Goal: Find specific page/section: Find specific page/section

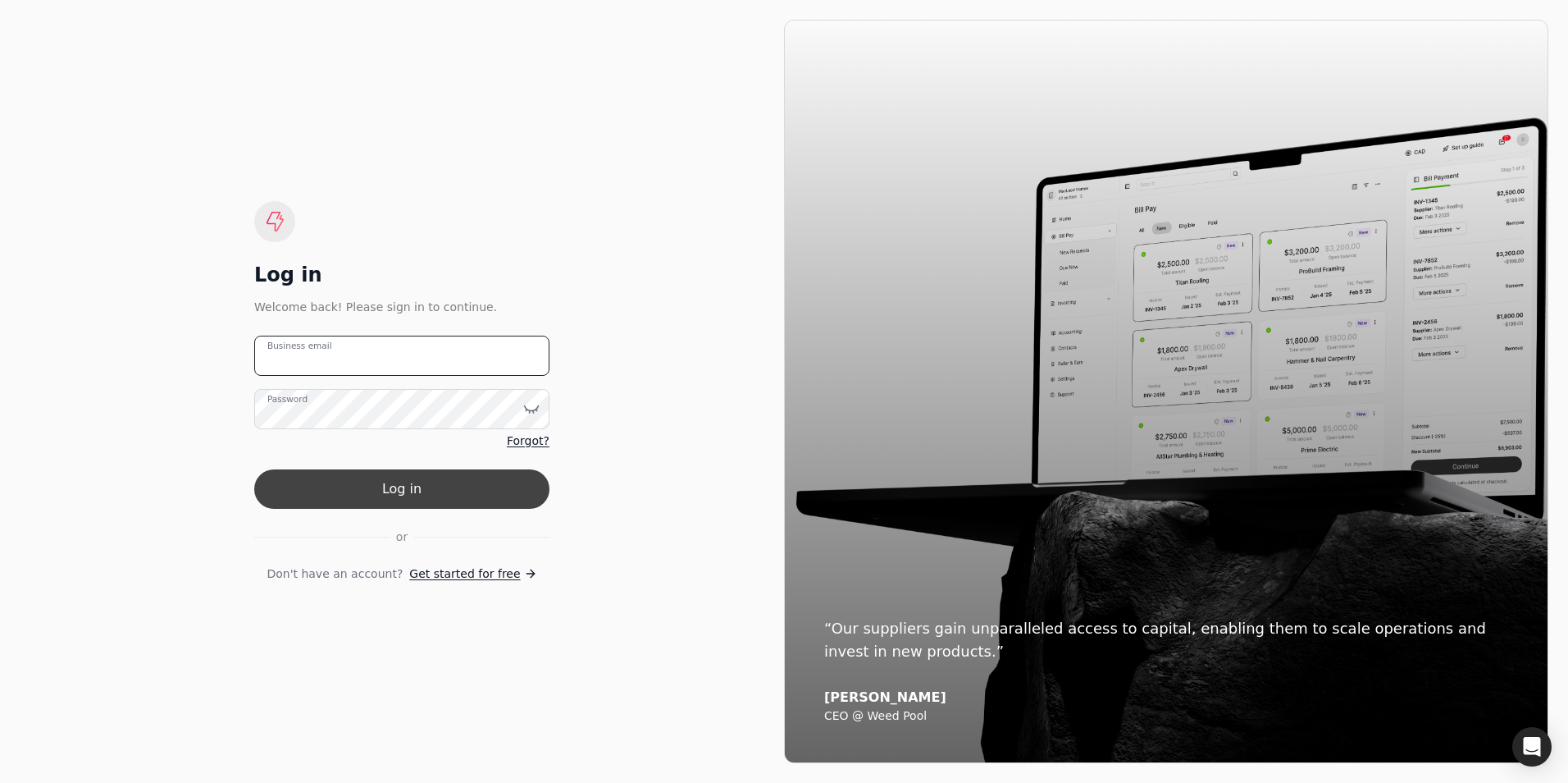
type email "[PERSON_NAME][EMAIL_ADDRESS][DOMAIN_NAME]"
click at [379, 490] on button "Log in" at bounding box center [402, 489] width 295 height 40
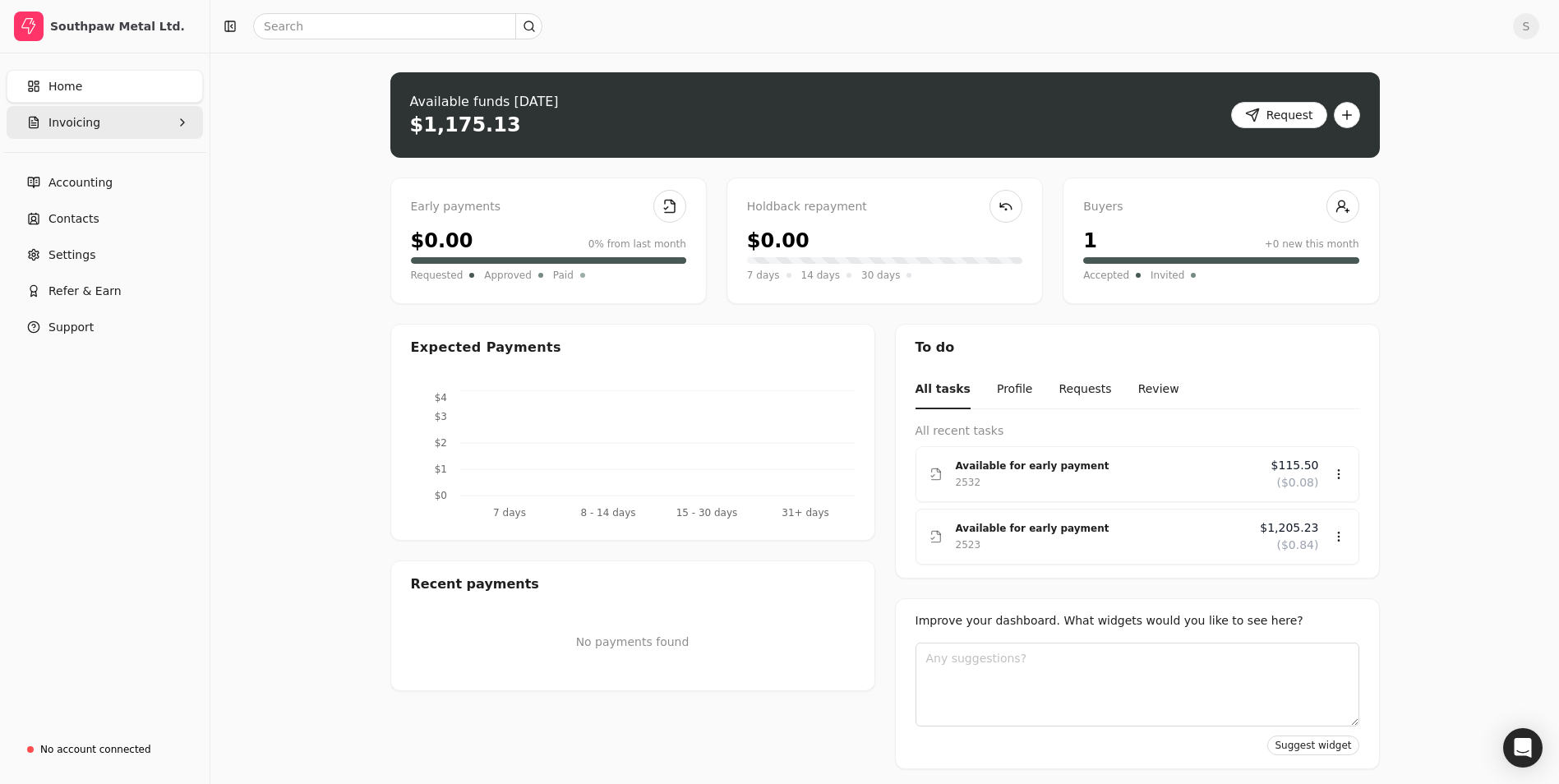
click at [90, 115] on span "Invoicing" at bounding box center [74, 122] width 52 height 17
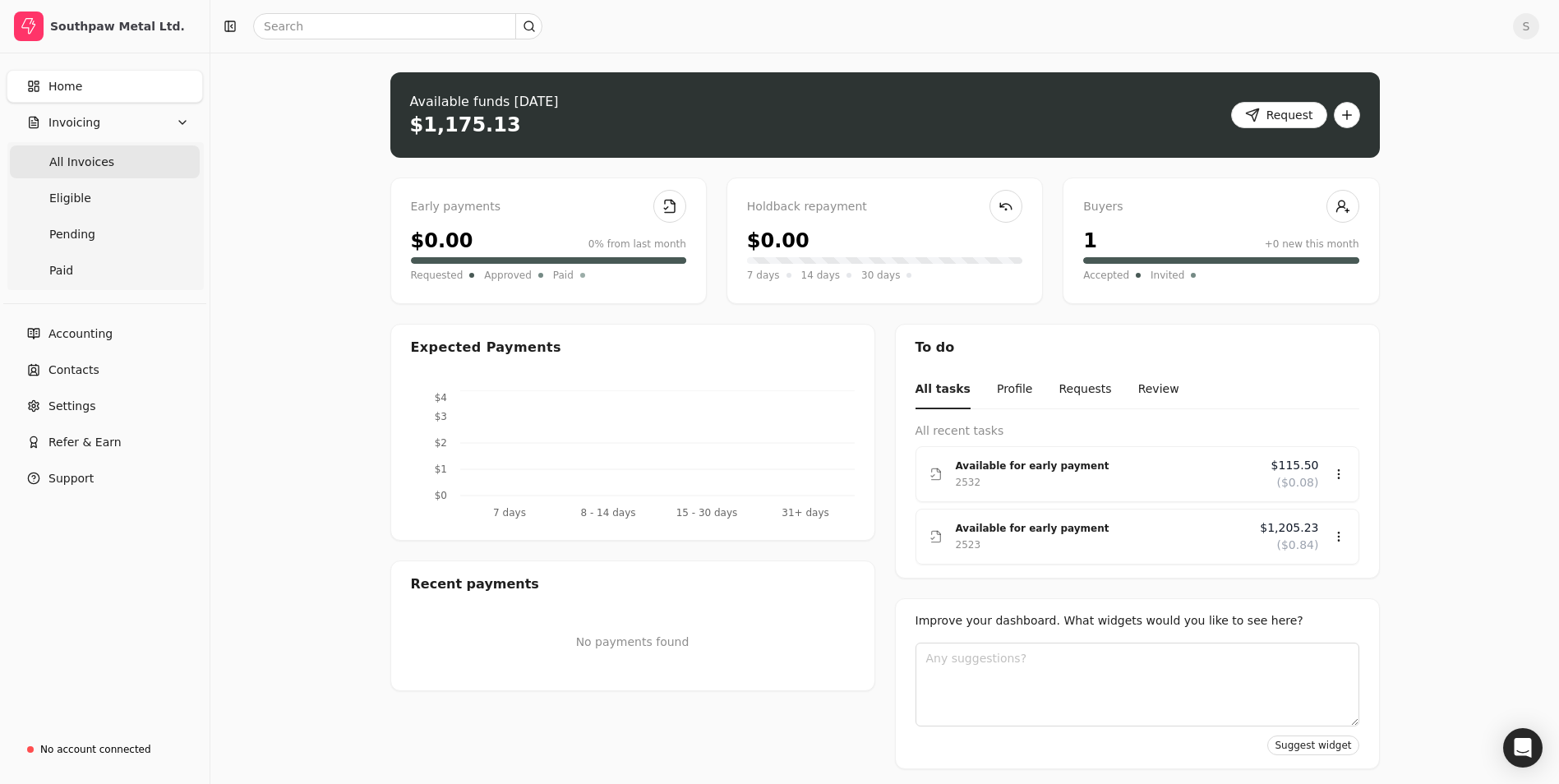
click at [97, 159] on span "All Invoices" at bounding box center [82, 162] width 65 height 17
